Goal: Check status: Check status

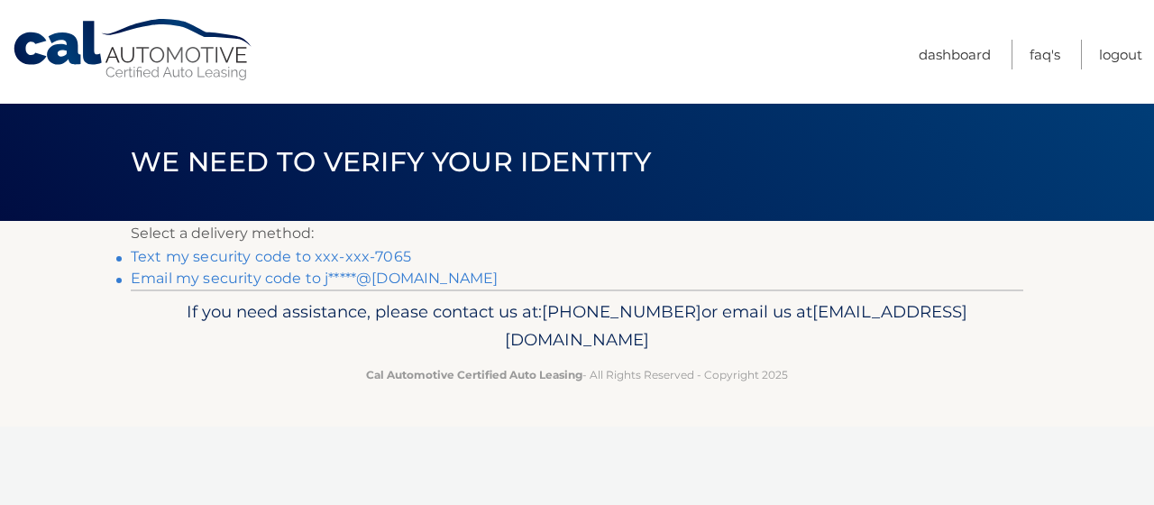
click at [237, 276] on link "Email my security code to j*****@gmail.com" at bounding box center [314, 278] width 367 height 17
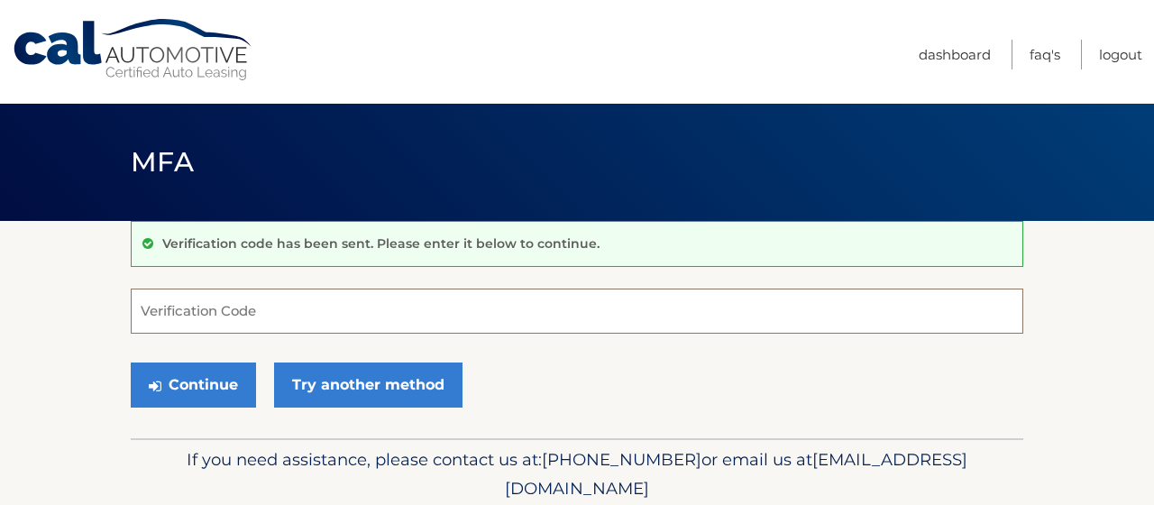
click at [244, 313] on input "Verification Code" at bounding box center [577, 310] width 892 height 45
paste input "094034"
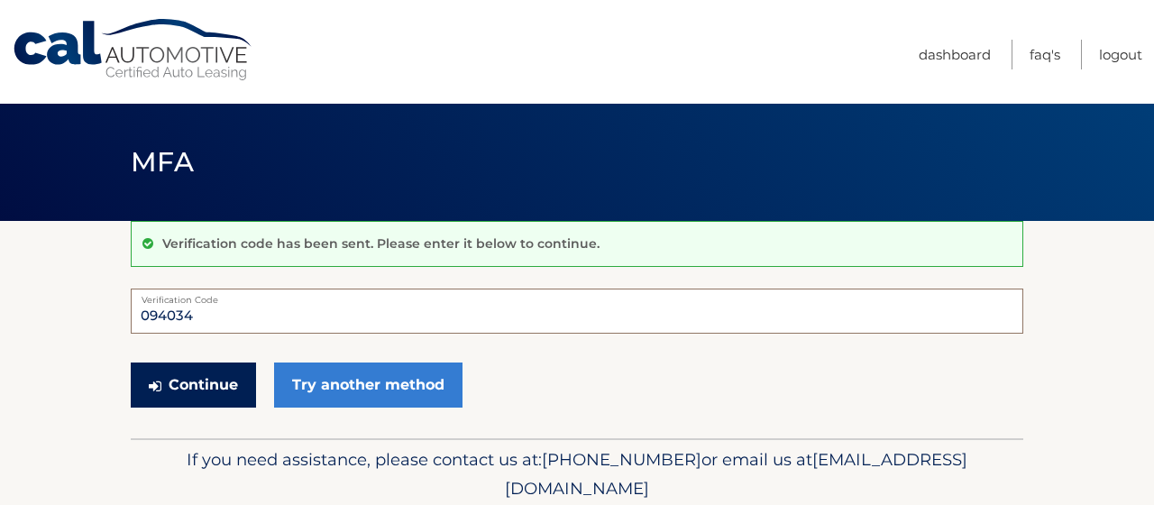
type input "094034"
click at [208, 390] on button "Continue" at bounding box center [193, 384] width 125 height 45
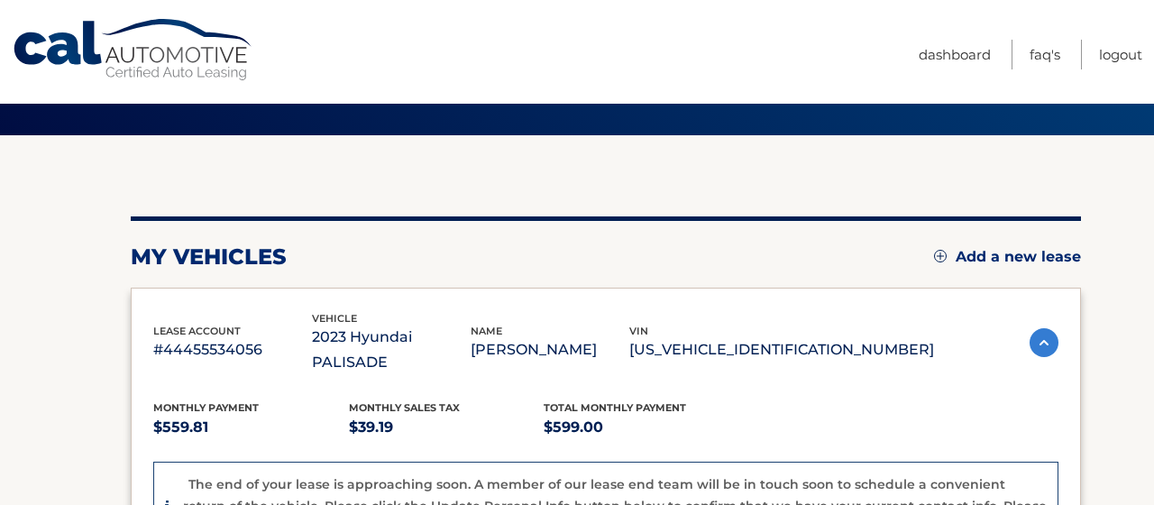
scroll to position [96, 0]
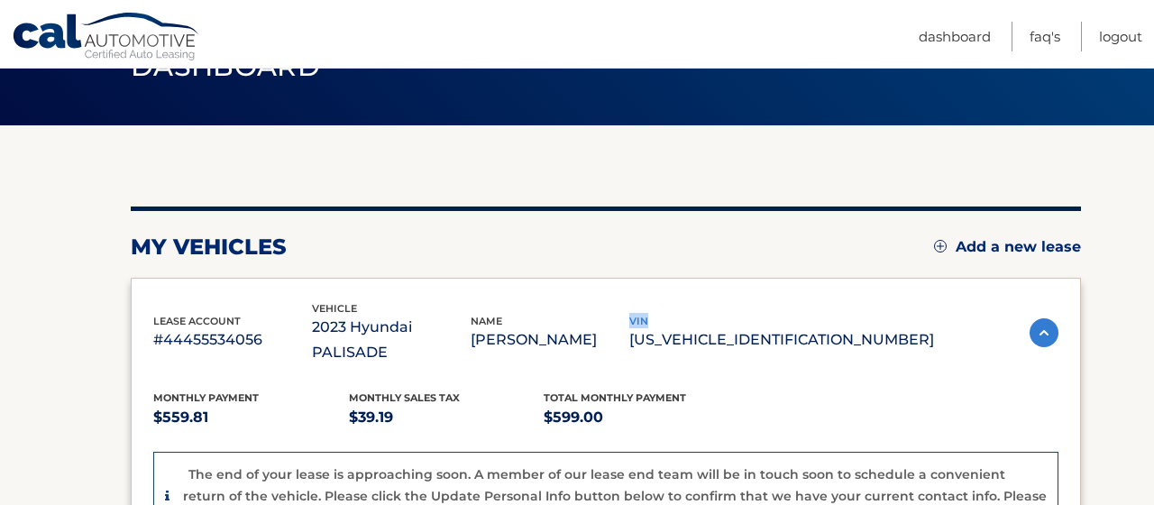
drag, startPoint x: 705, startPoint y: 306, endPoint x: 725, endPoint y: 305, distance: 19.9
click at [725, 313] on div "vin [US_VEHICLE_IDENTIFICATION_NUMBER]" at bounding box center [781, 333] width 305 height 41
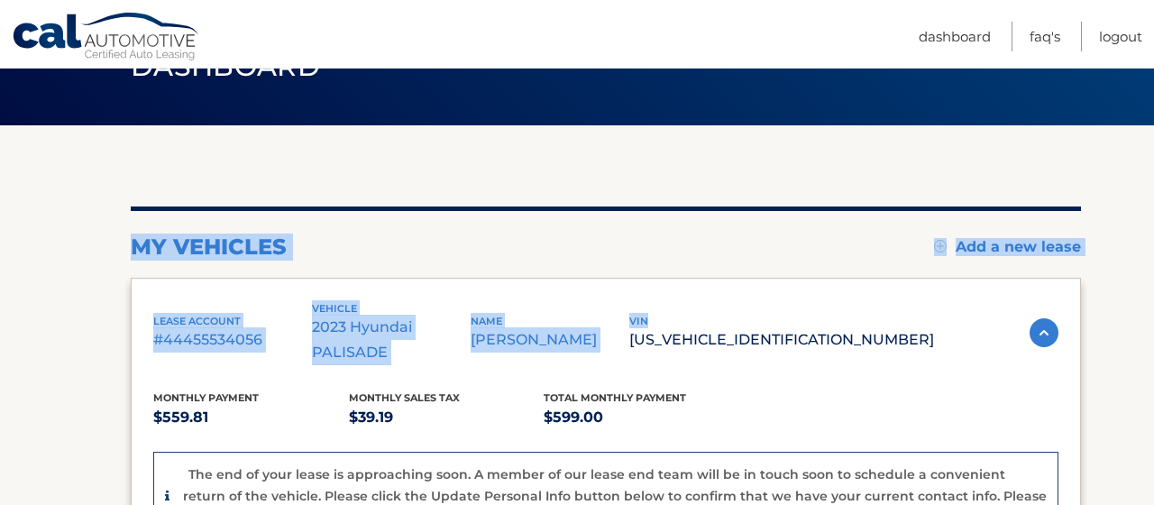
drag, startPoint x: 725, startPoint y: 305, endPoint x: 131, endPoint y: 256, distance: 596.0
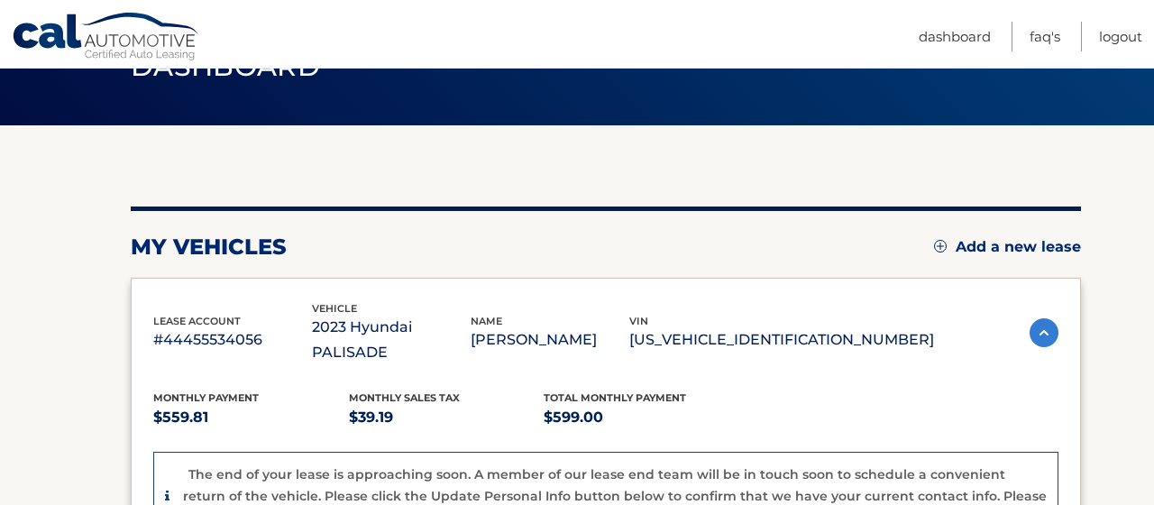
click at [133, 248] on h2 "my vehicles" at bounding box center [209, 246] width 156 height 27
